Goal: Information Seeking & Learning: Learn about a topic

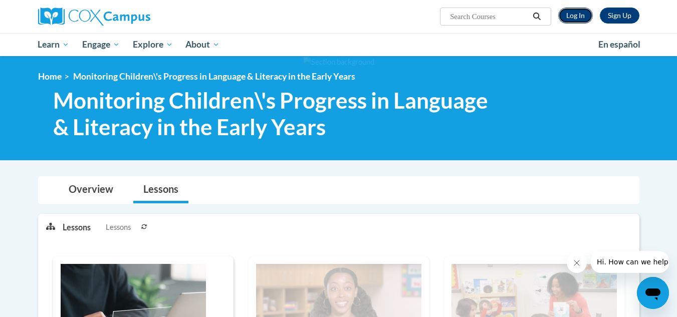
click at [578, 16] on link "Log In" at bounding box center [575, 16] width 35 height 16
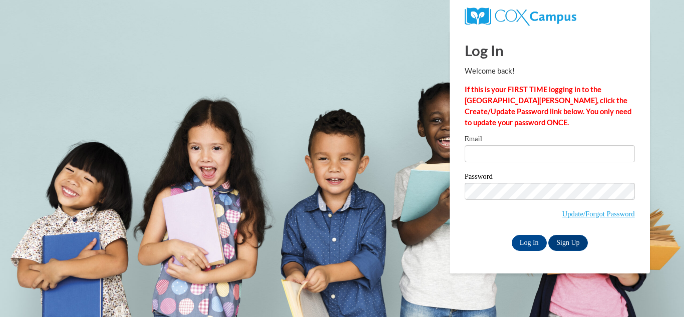
click at [518, 141] on label "Email" at bounding box center [550, 140] width 170 height 10
click at [518, 145] on input "Email" at bounding box center [550, 153] width 170 height 17
click at [512, 149] on input "Email" at bounding box center [550, 153] width 170 height 17
type input "summer.basham@fcafalcons.com"
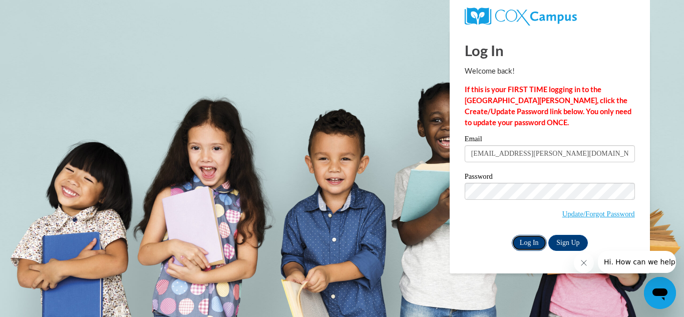
click at [534, 237] on input "Log In" at bounding box center [529, 243] width 35 height 16
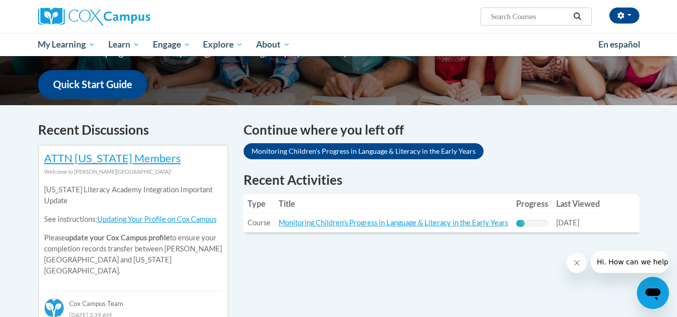
scroll to position [250, 0]
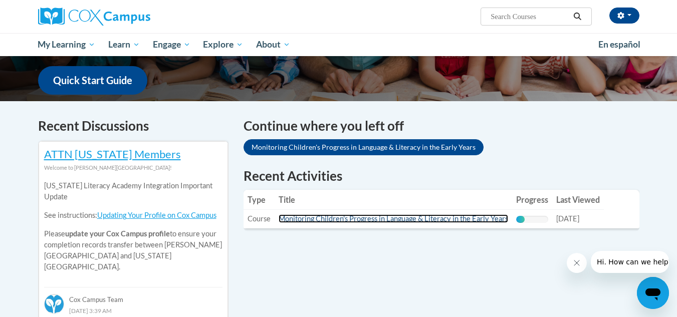
click at [347, 215] on link "Monitoring Children's Progress in Language & Literacy in the Early Years" at bounding box center [393, 218] width 229 height 9
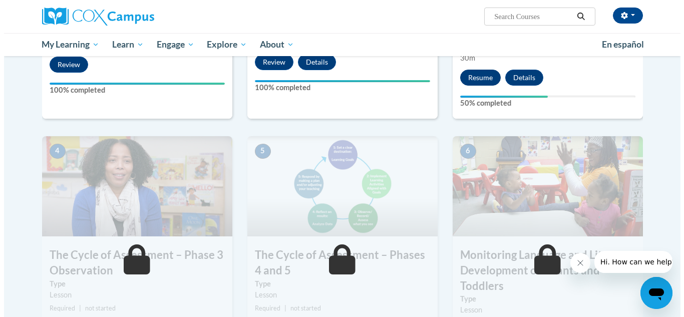
scroll to position [325, 0]
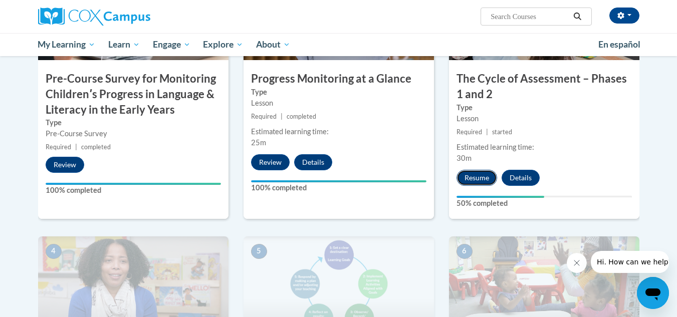
click at [477, 174] on button "Resume" at bounding box center [476, 178] width 41 height 16
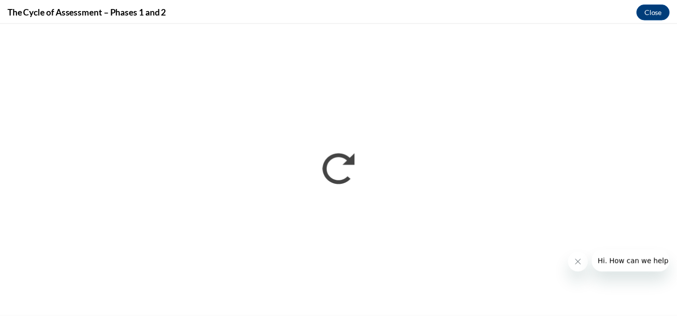
scroll to position [0, 0]
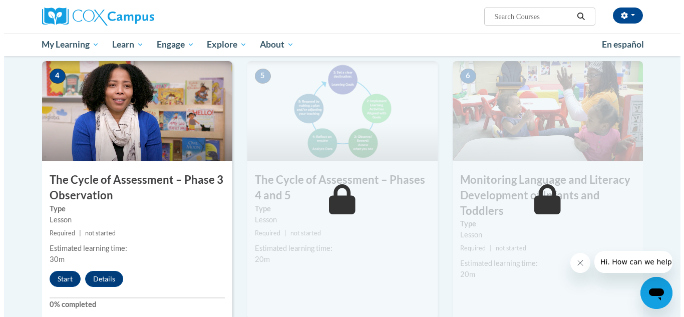
scroll to position [501, 0]
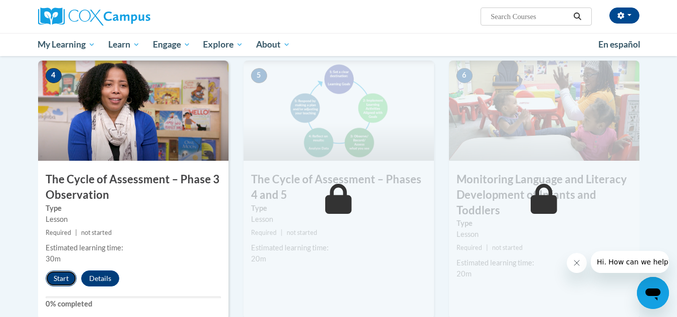
click at [58, 275] on button "Start" at bounding box center [61, 279] width 31 height 16
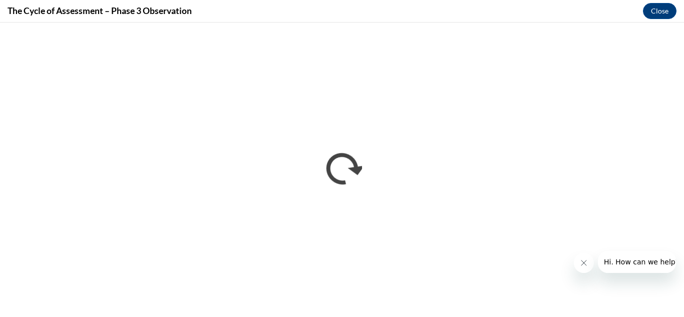
scroll to position [0, 0]
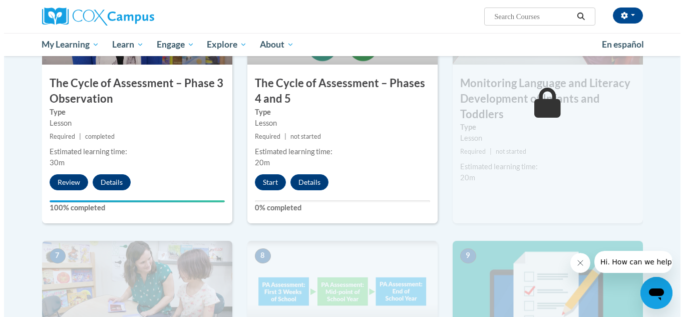
scroll to position [601, 0]
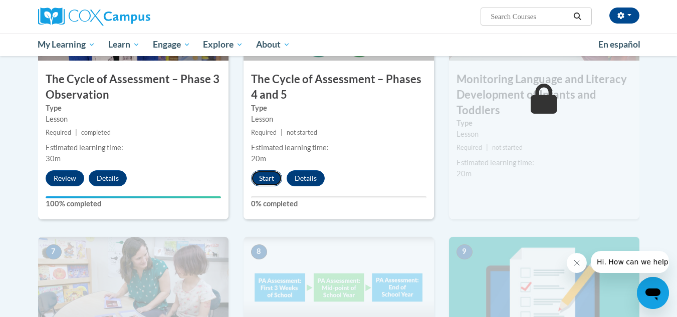
click at [262, 180] on button "Start" at bounding box center [266, 178] width 31 height 16
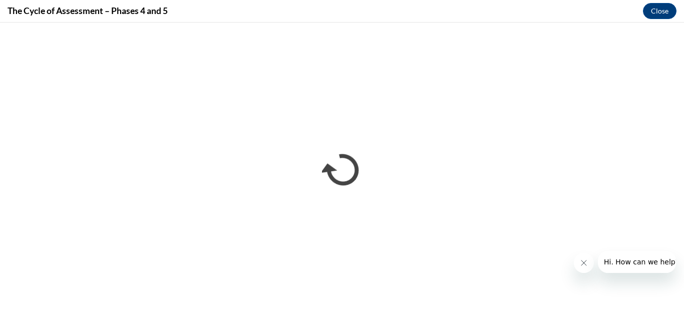
scroll to position [0, 0]
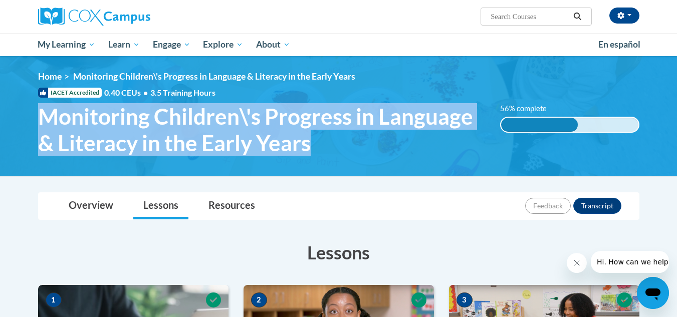
drag, startPoint x: 40, startPoint y: 119, endPoint x: 329, endPoint y: 138, distance: 289.7
click at [329, 138] on span "Monitoring Children\'s Progress in Language & Literacy in the Early Years" at bounding box center [261, 129] width 447 height 53
copy span "Monitoring Children\'s Progress in Language & Literacy in the Early Years"
